Goal: Information Seeking & Learning: Check status

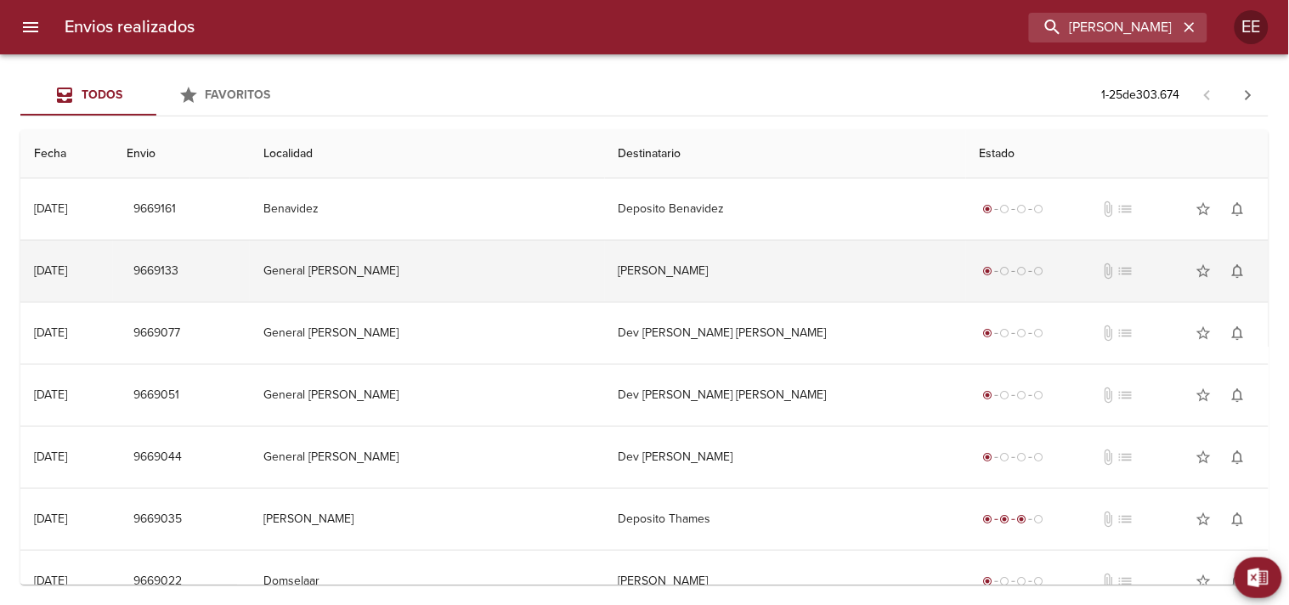
type input "[PERSON_NAME]"
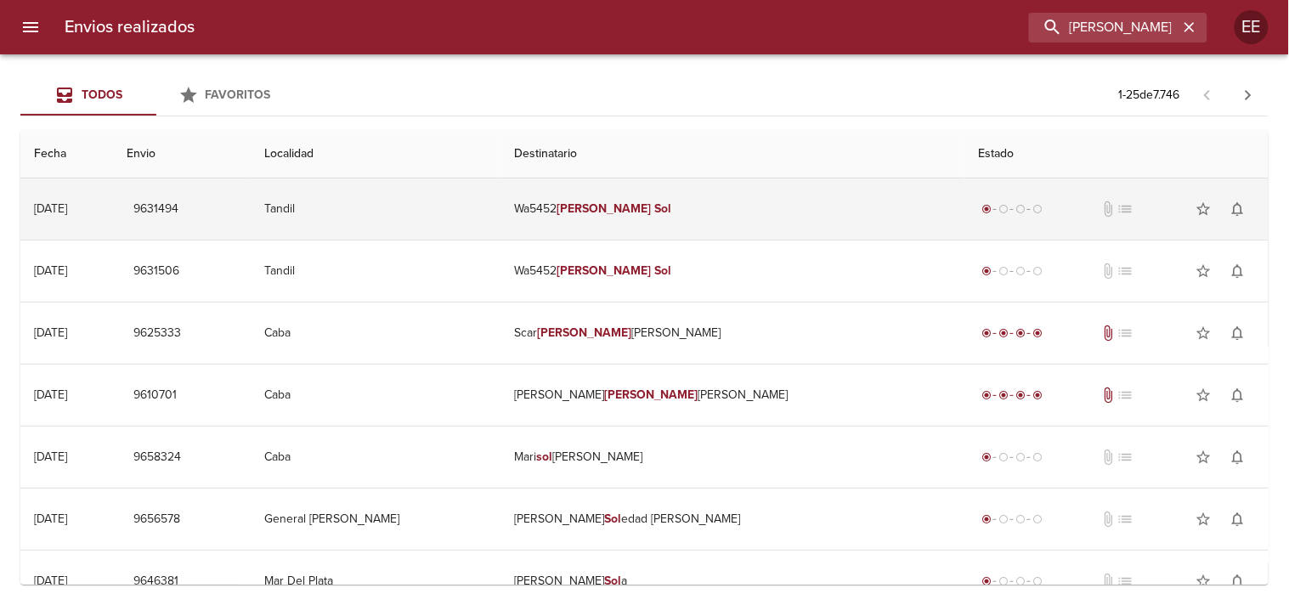
click at [715, 219] on td "Wa5452 [PERSON_NAME]" at bounding box center [732, 208] width 464 height 61
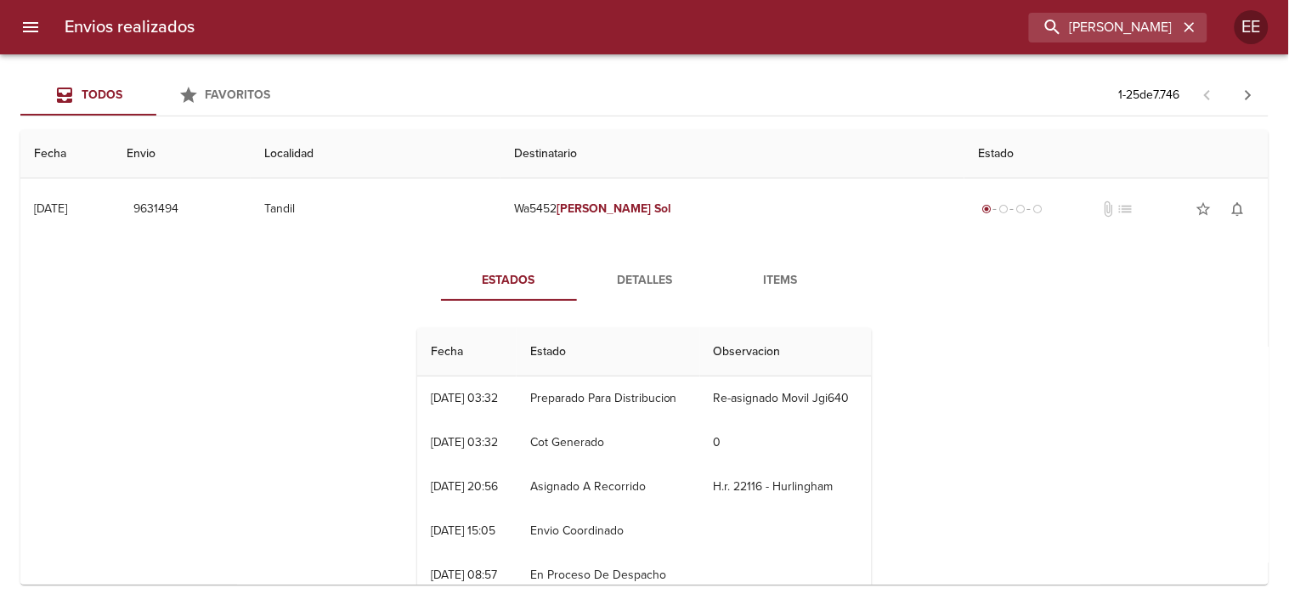
click at [637, 279] on span "Detalles" at bounding box center [645, 280] width 116 height 21
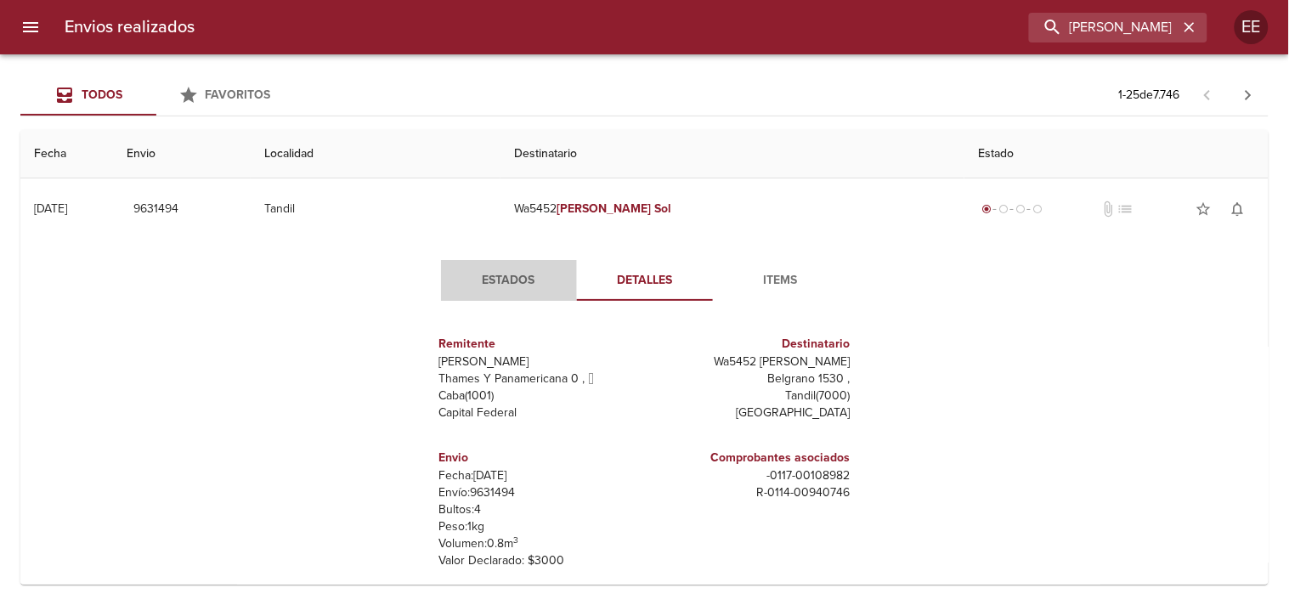
click at [513, 279] on span "Estados" at bounding box center [509, 280] width 116 height 21
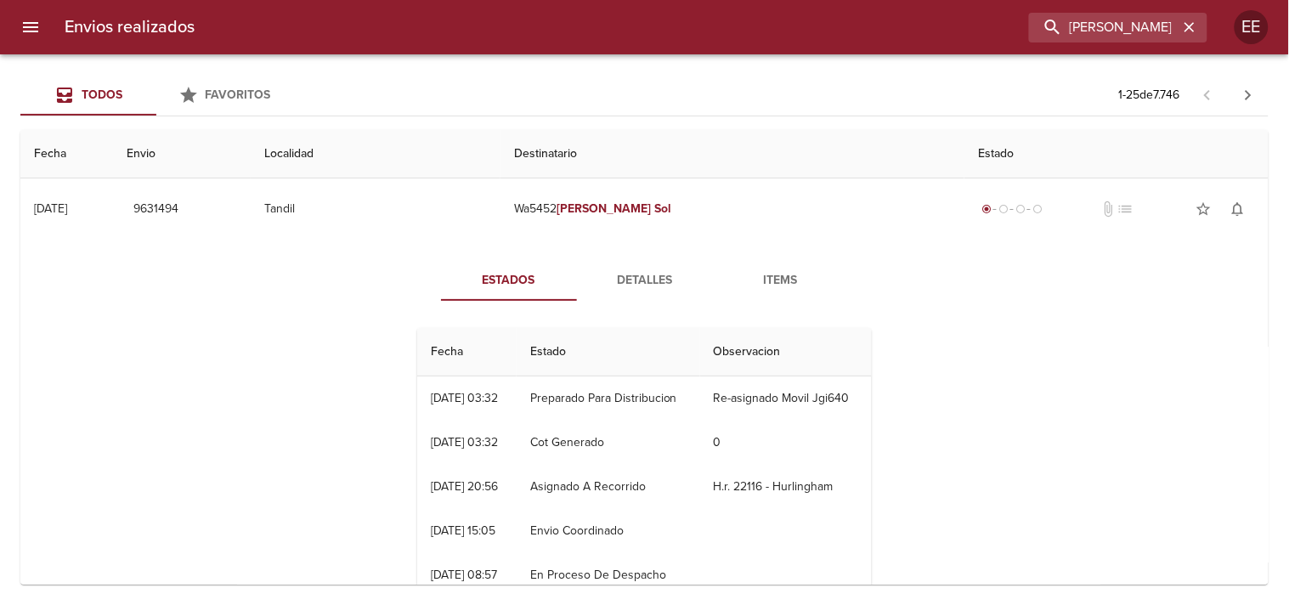
click at [633, 277] on span "Detalles" at bounding box center [645, 280] width 116 height 21
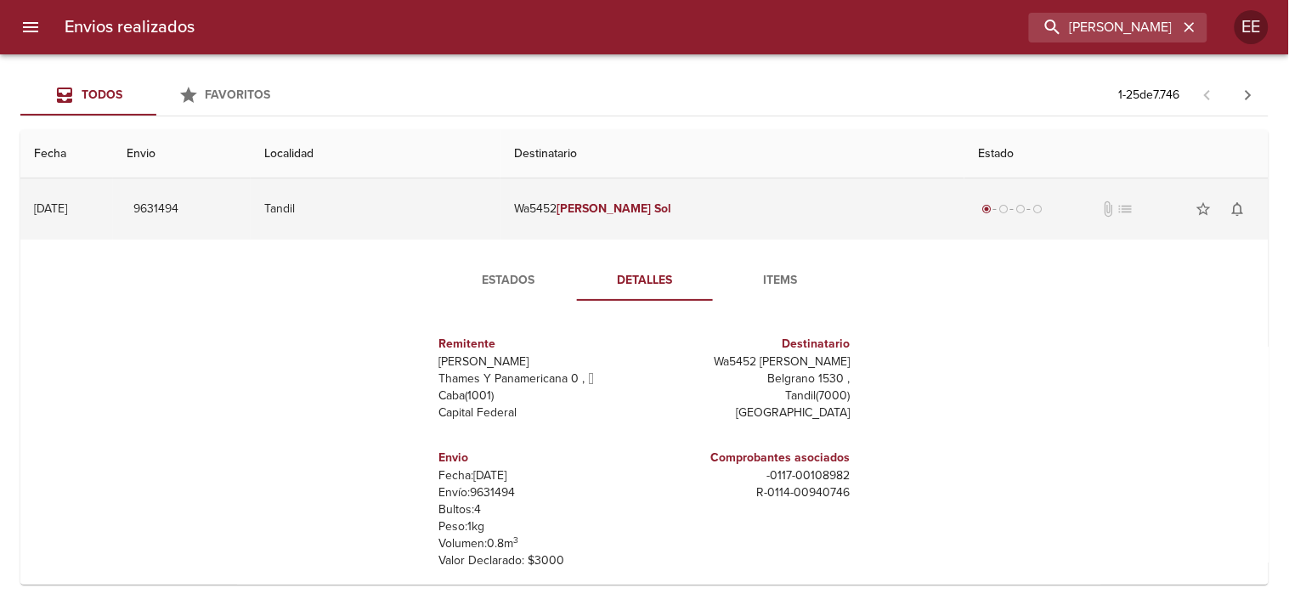
click at [632, 230] on td "Wa5452 [PERSON_NAME]" at bounding box center [732, 208] width 464 height 61
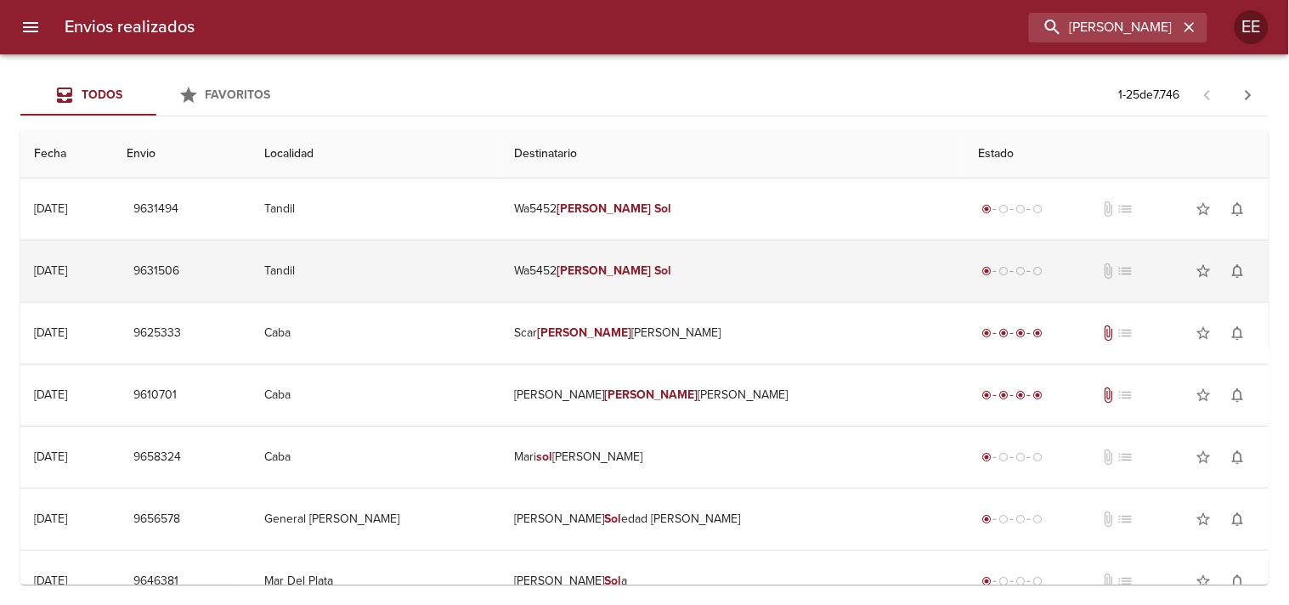
click at [616, 241] on td "Wa5452 [PERSON_NAME]" at bounding box center [732, 270] width 464 height 61
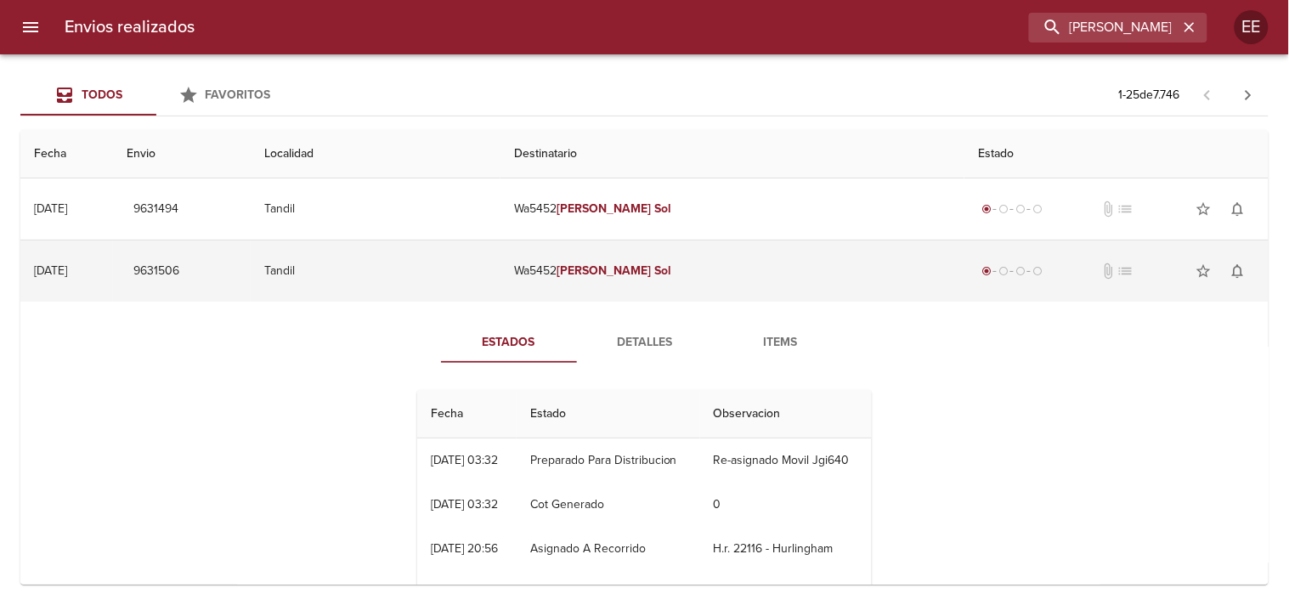
click at [614, 261] on td "Wa5452 [PERSON_NAME]" at bounding box center [732, 270] width 464 height 61
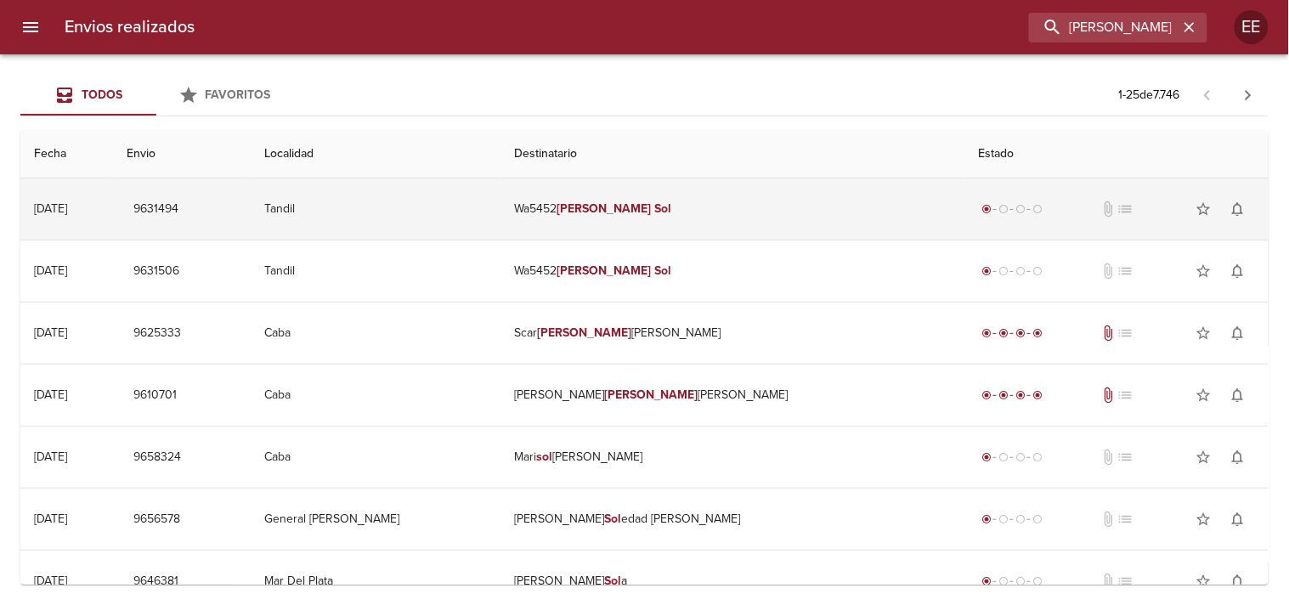
click at [658, 222] on td "Wa5452 [PERSON_NAME]" at bounding box center [732, 208] width 464 height 61
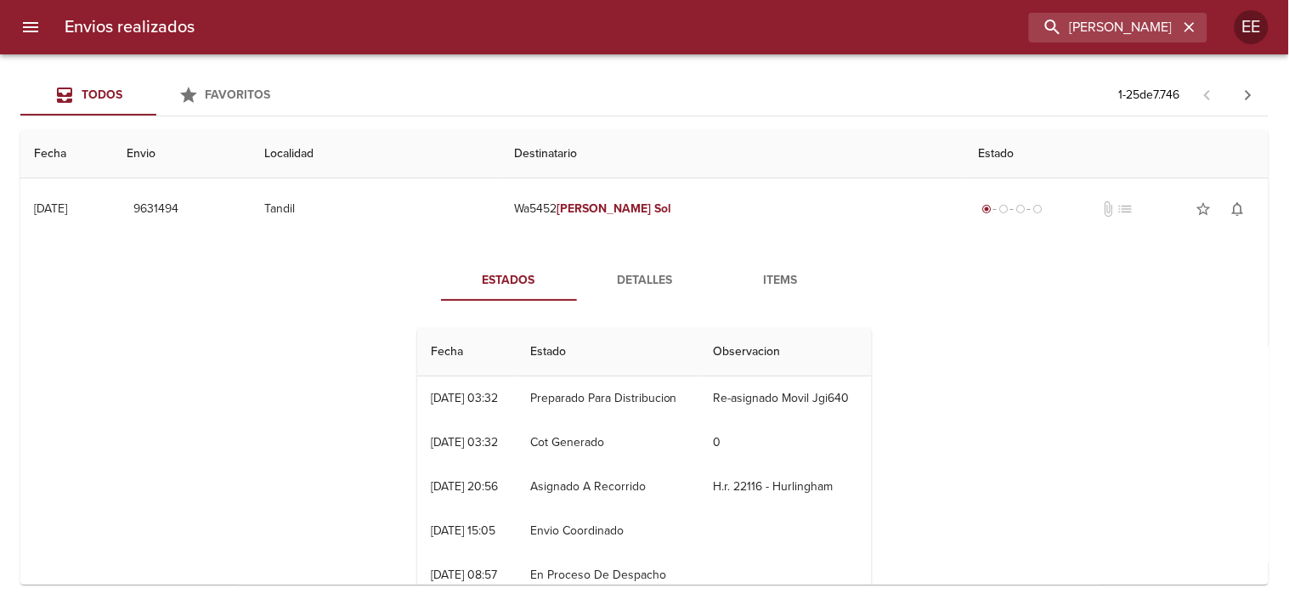
click at [637, 280] on span "Detalles" at bounding box center [645, 280] width 116 height 21
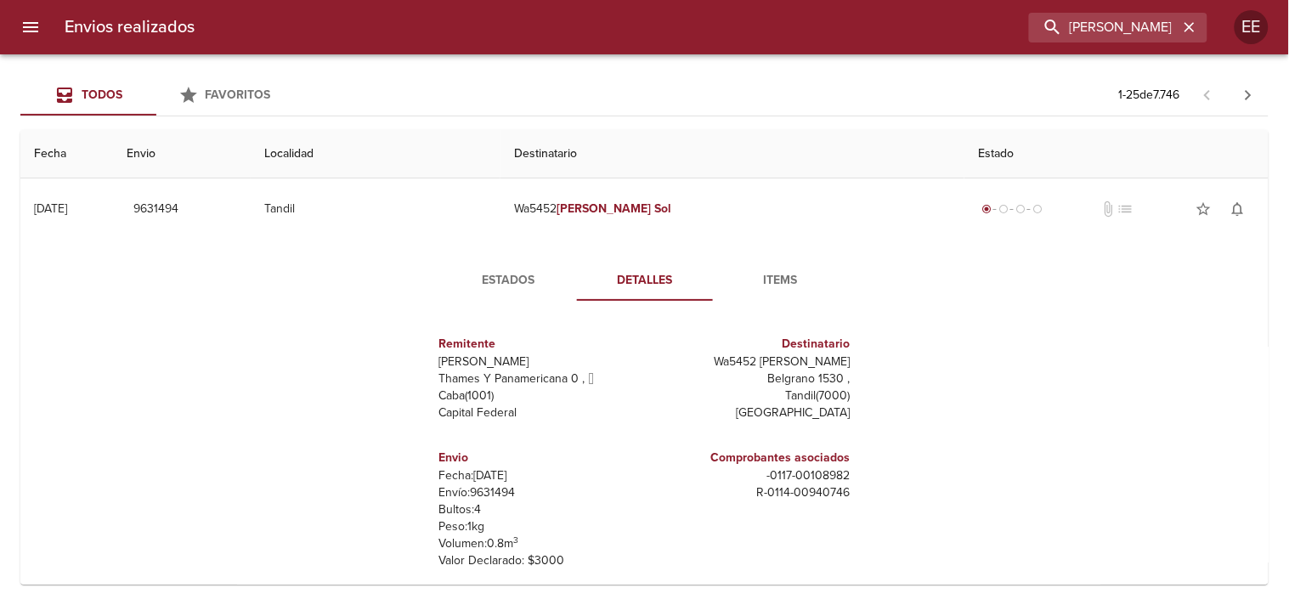
click at [478, 486] on p "Envío: 9631494" at bounding box center [538, 492] width 199 height 17
copy p "9631494"
